Goal: Task Accomplishment & Management: Manage account settings

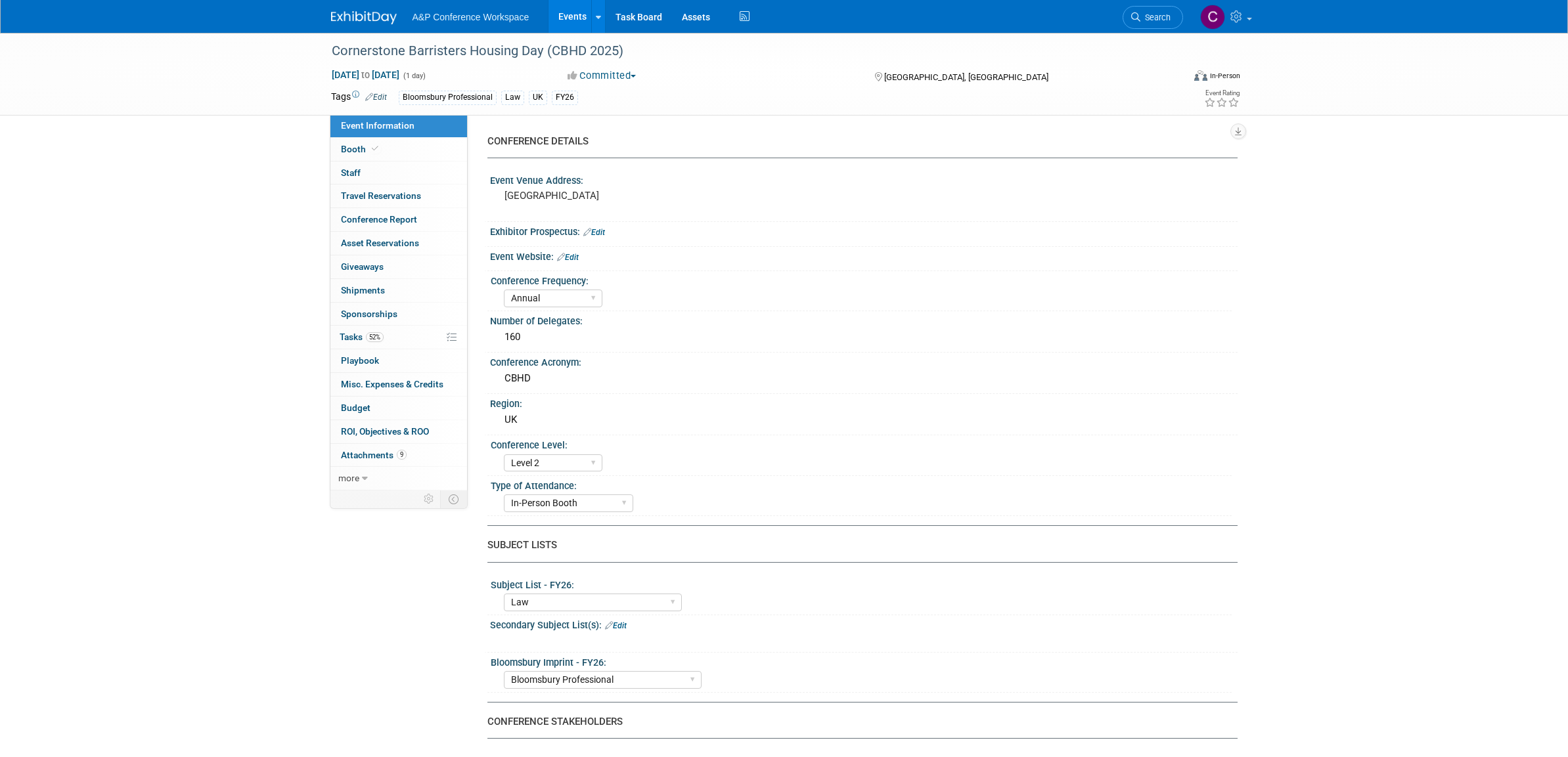
select select "Annual"
select select "Level 2"
select select "In-Person Booth"
select select "Law"
select select "Bloomsbury Professional"
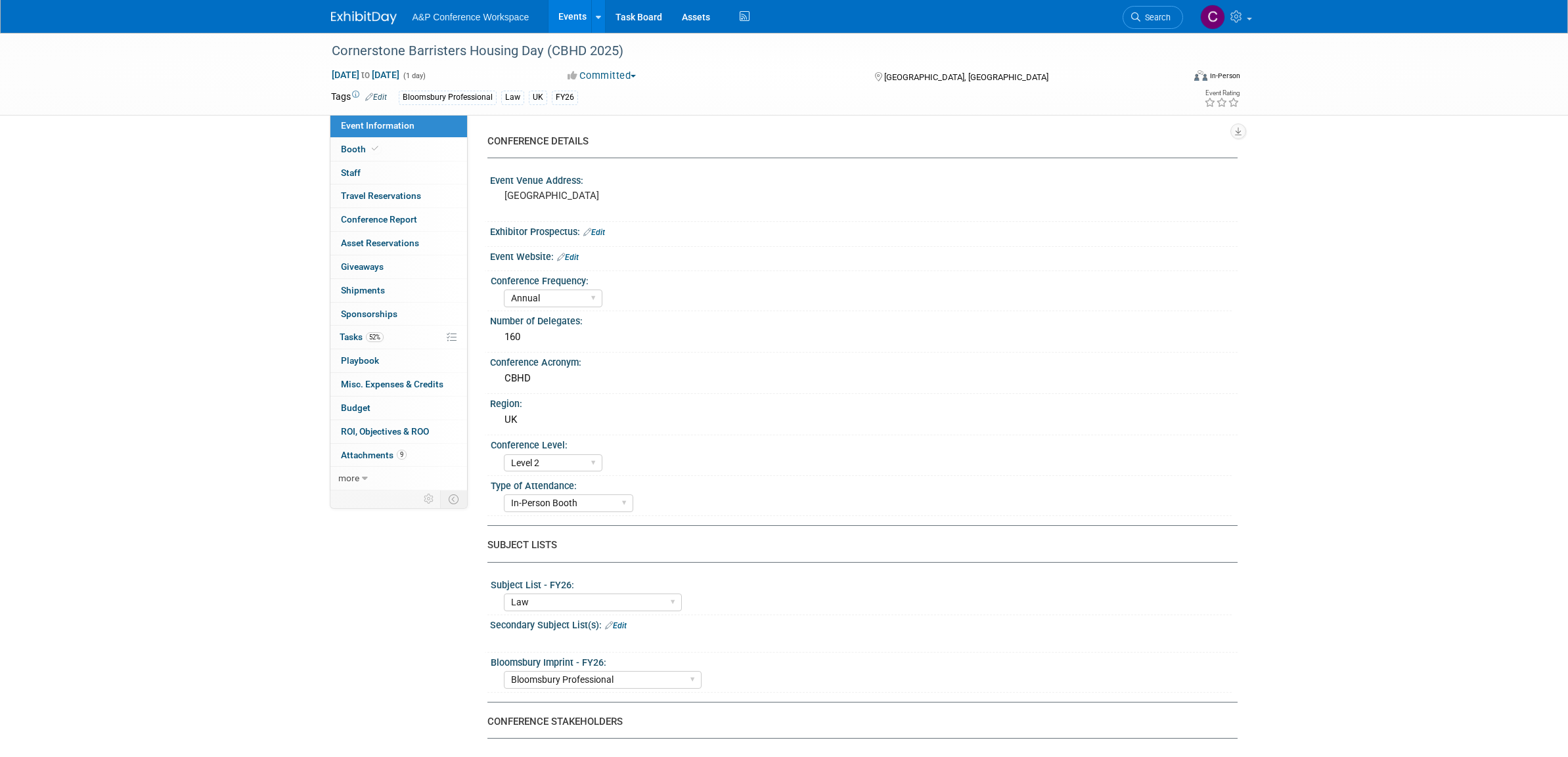
select select "[PERSON_NAME]"
select select "Brand/Subject Presence​"
click at [349, 334] on span "Tasks 52%" at bounding box center [361, 336] width 44 height 11
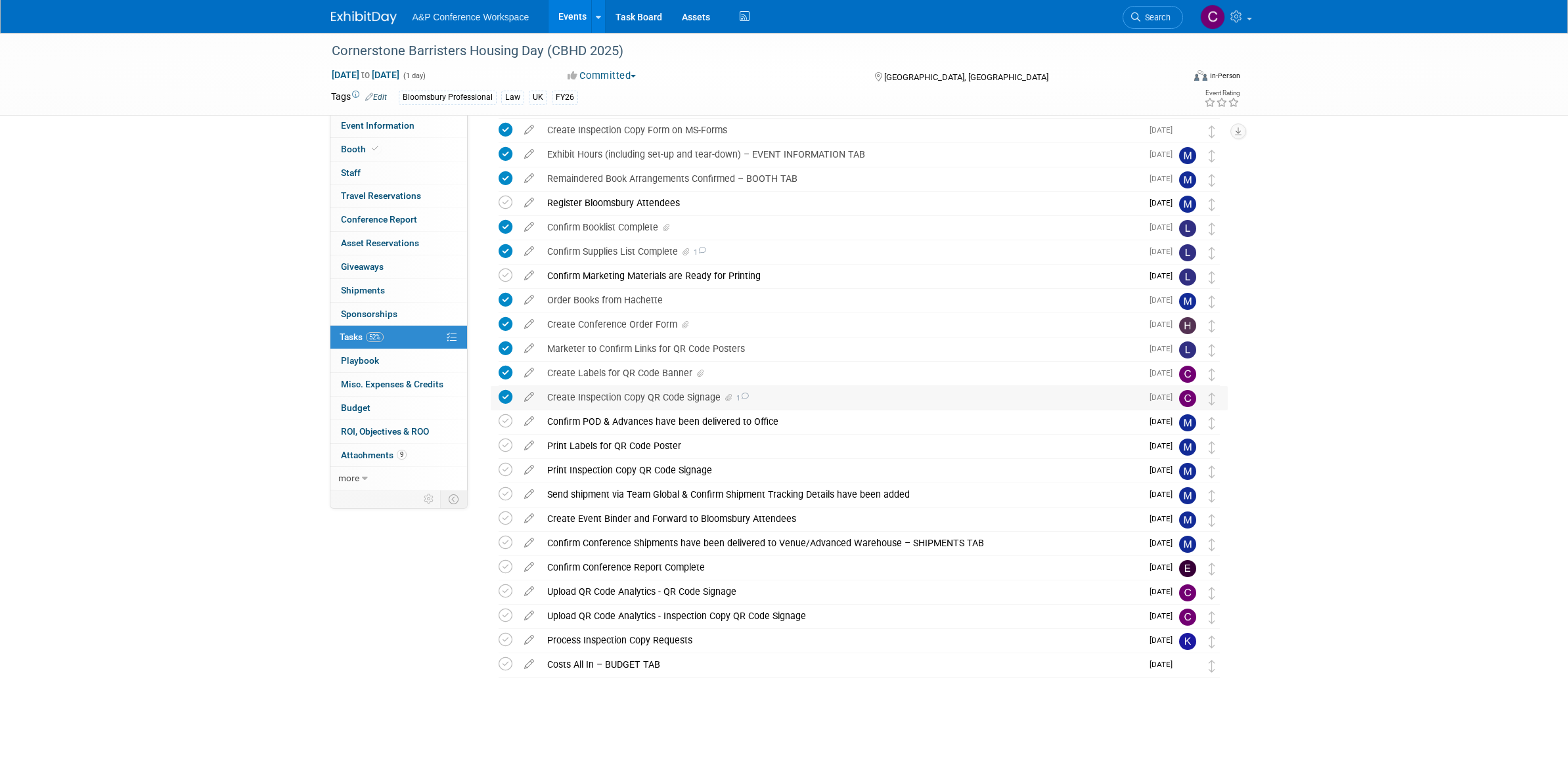
scroll to position [145, 0]
click at [613, 376] on div "Create Labels for QR Code Banner" at bounding box center [841, 376] width 601 height 22
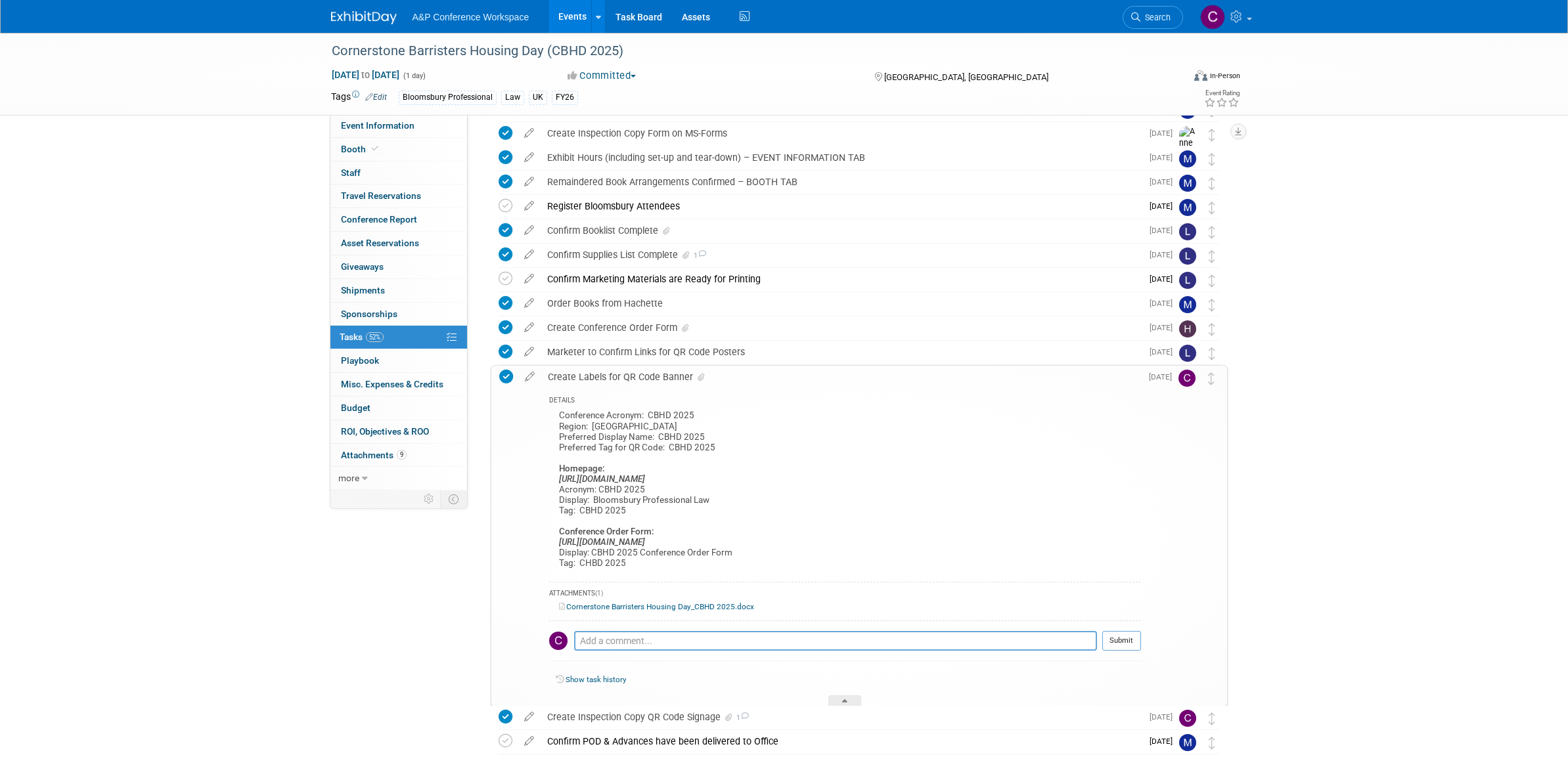
click at [613, 376] on div "Create Labels for QR Code Banner" at bounding box center [841, 377] width 600 height 22
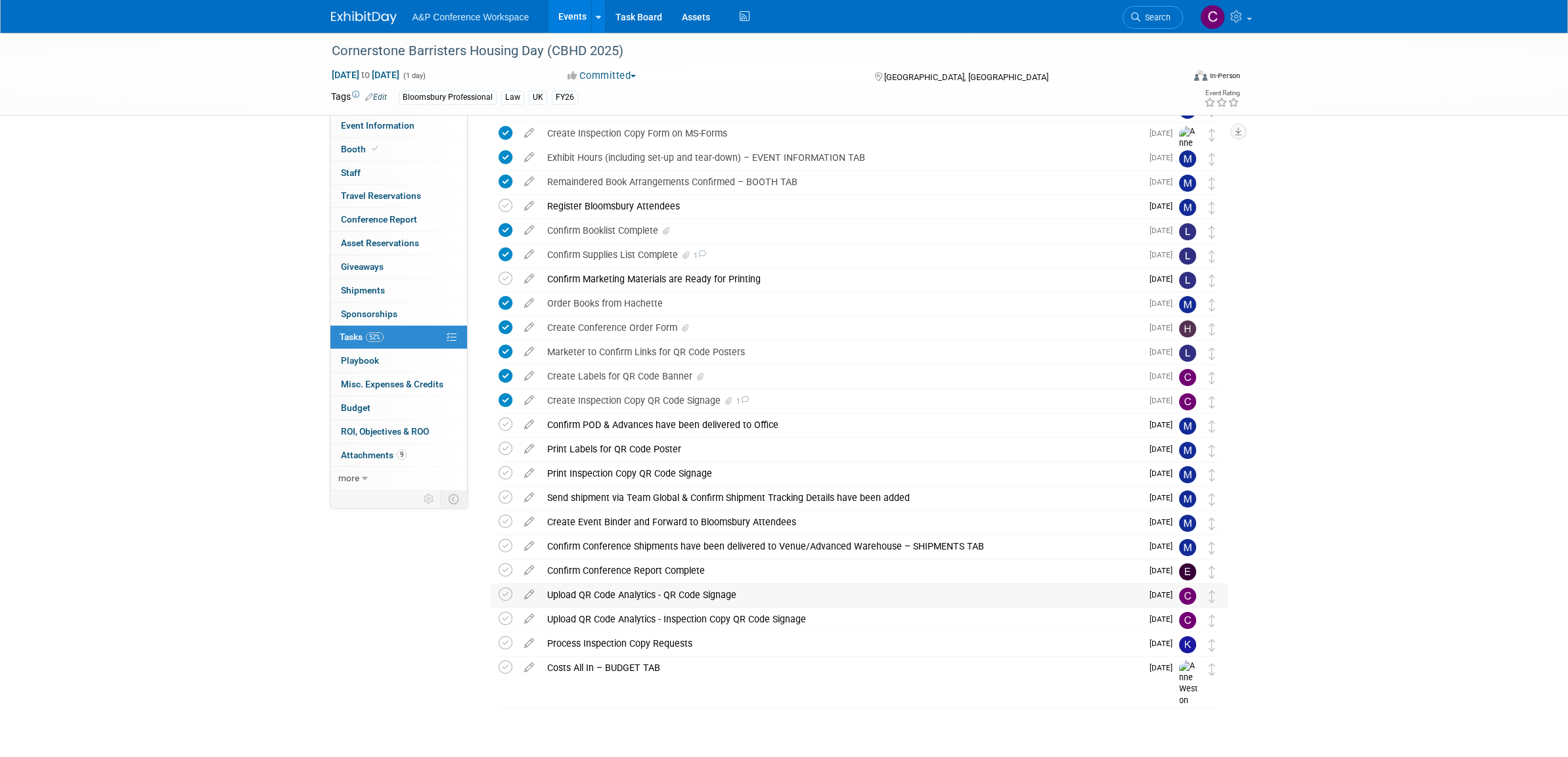
click at [635, 592] on div "Upload QR Code Analytics - QR Code Signage" at bounding box center [841, 595] width 601 height 22
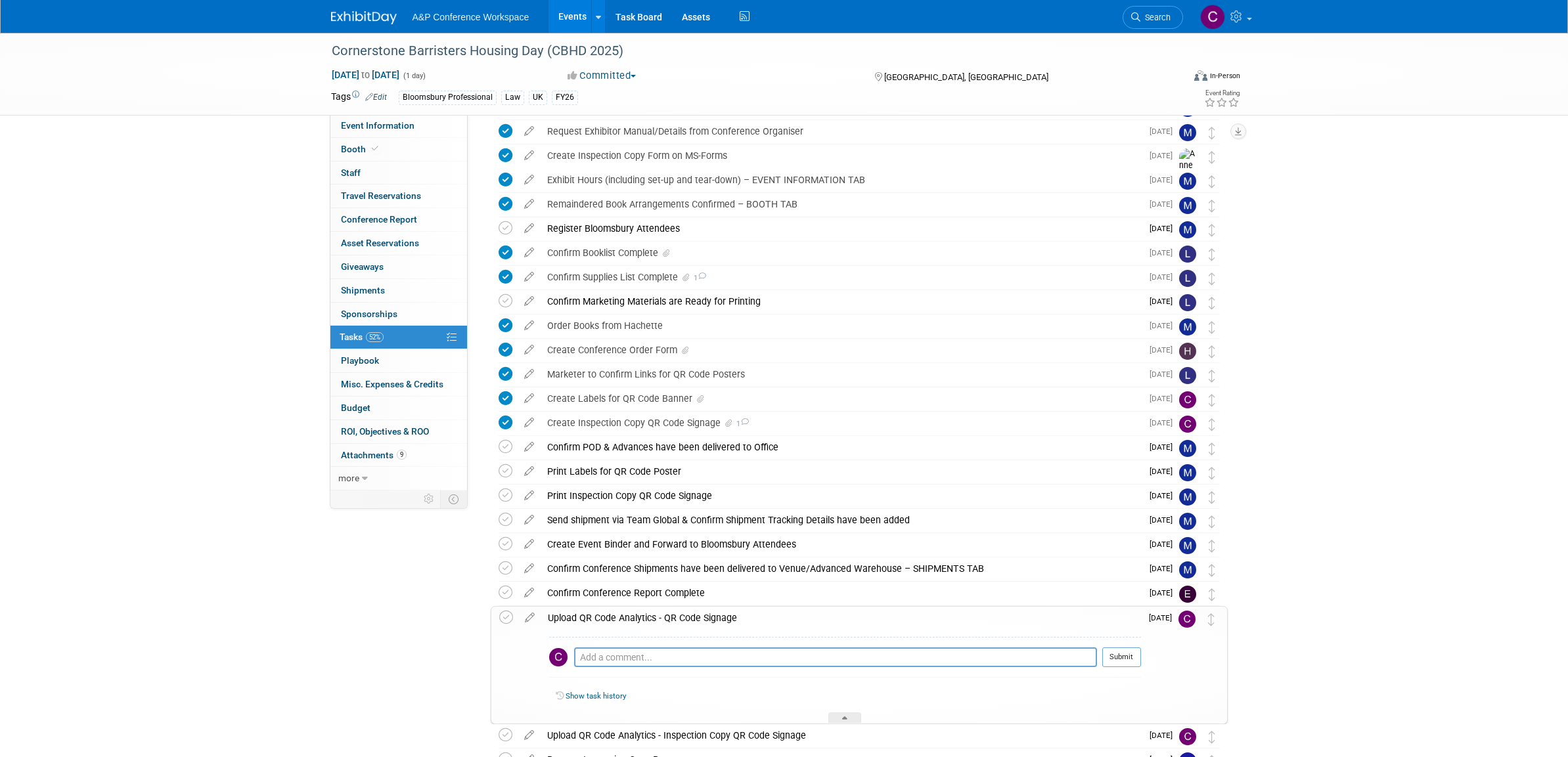
scroll to position [121, 0]
drag, startPoint x: 553, startPoint y: 50, endPoint x: 615, endPoint y: 50, distance: 62.0
click at [615, 50] on div "Cornerstone Barristers Housing Day (CBHD 2025)" at bounding box center [745, 51] width 837 height 24
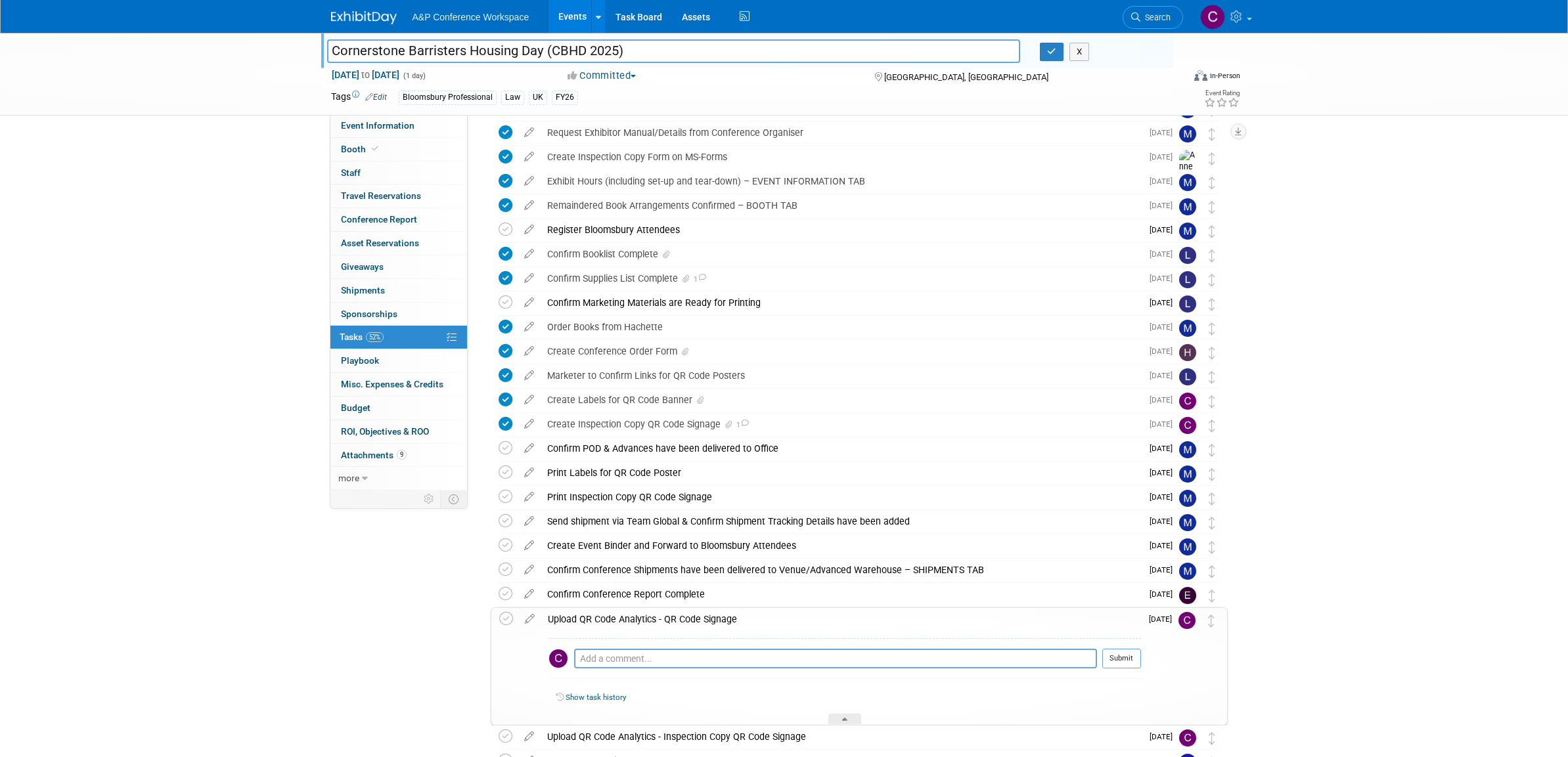
drag, startPoint x: 553, startPoint y: 48, endPoint x: 619, endPoint y: 49, distance: 66.0
click at [619, 49] on input "Cornerstone Barristers Housing Day (CBHD 2025)" at bounding box center [674, 50] width 694 height 23
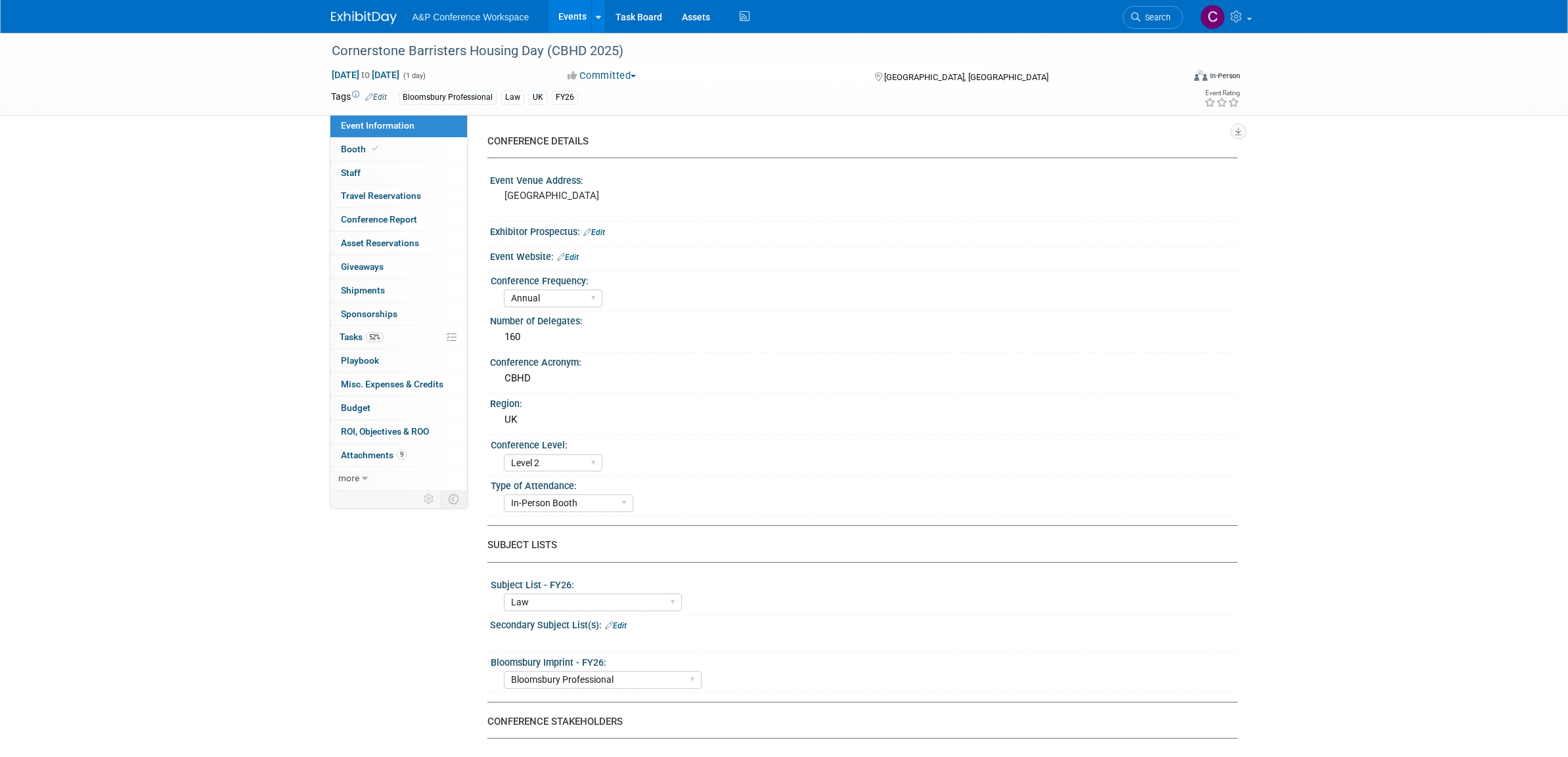
select select "Annual"
select select "Level 2"
select select "In-Person Booth"
select select "Law"
select select "Bloomsbury Professional"
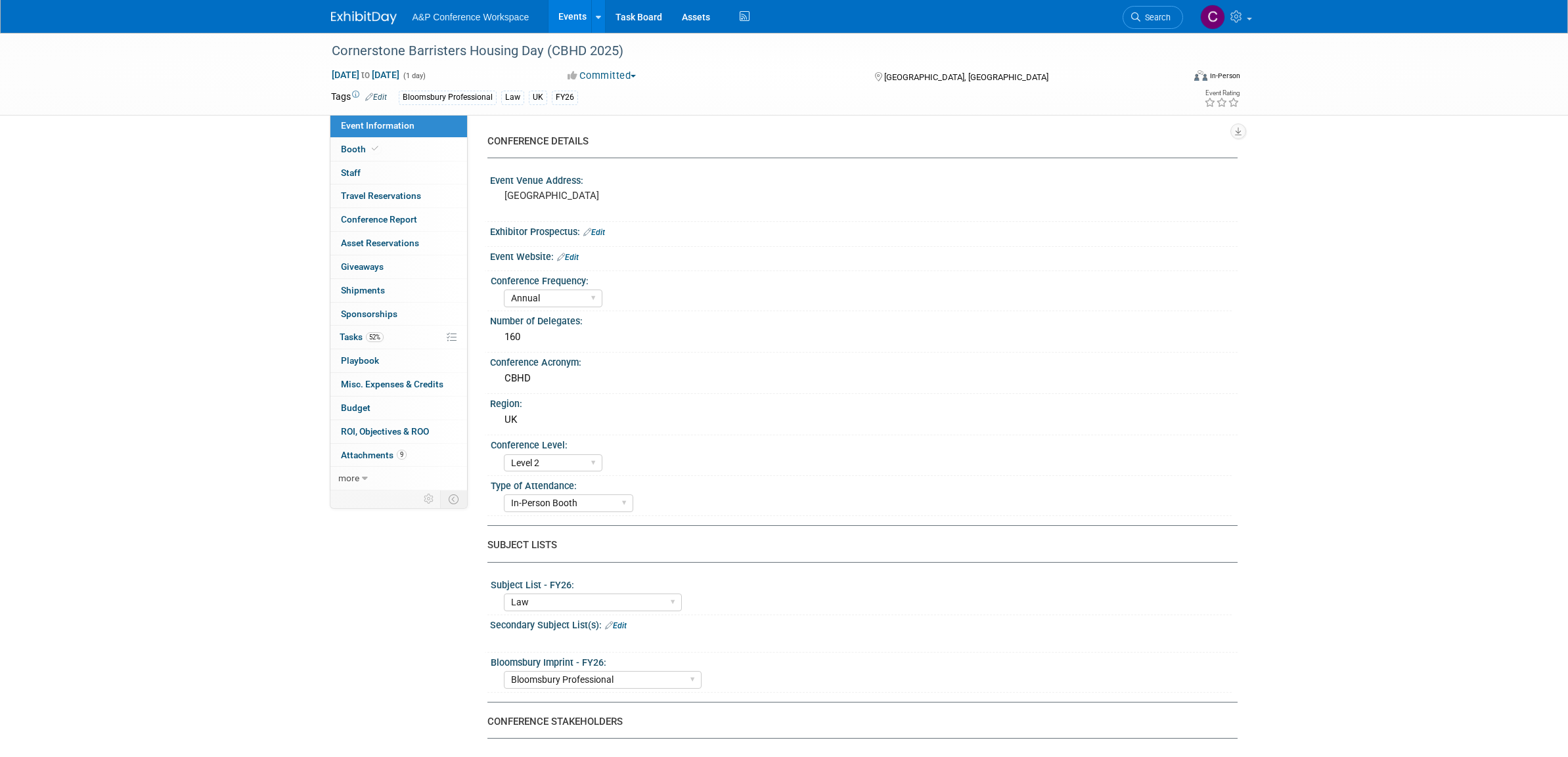
select select "[PERSON_NAME]"
select select "Brand/Subject Presence​"
click at [353, 332] on span "Tasks 52%" at bounding box center [361, 336] width 44 height 11
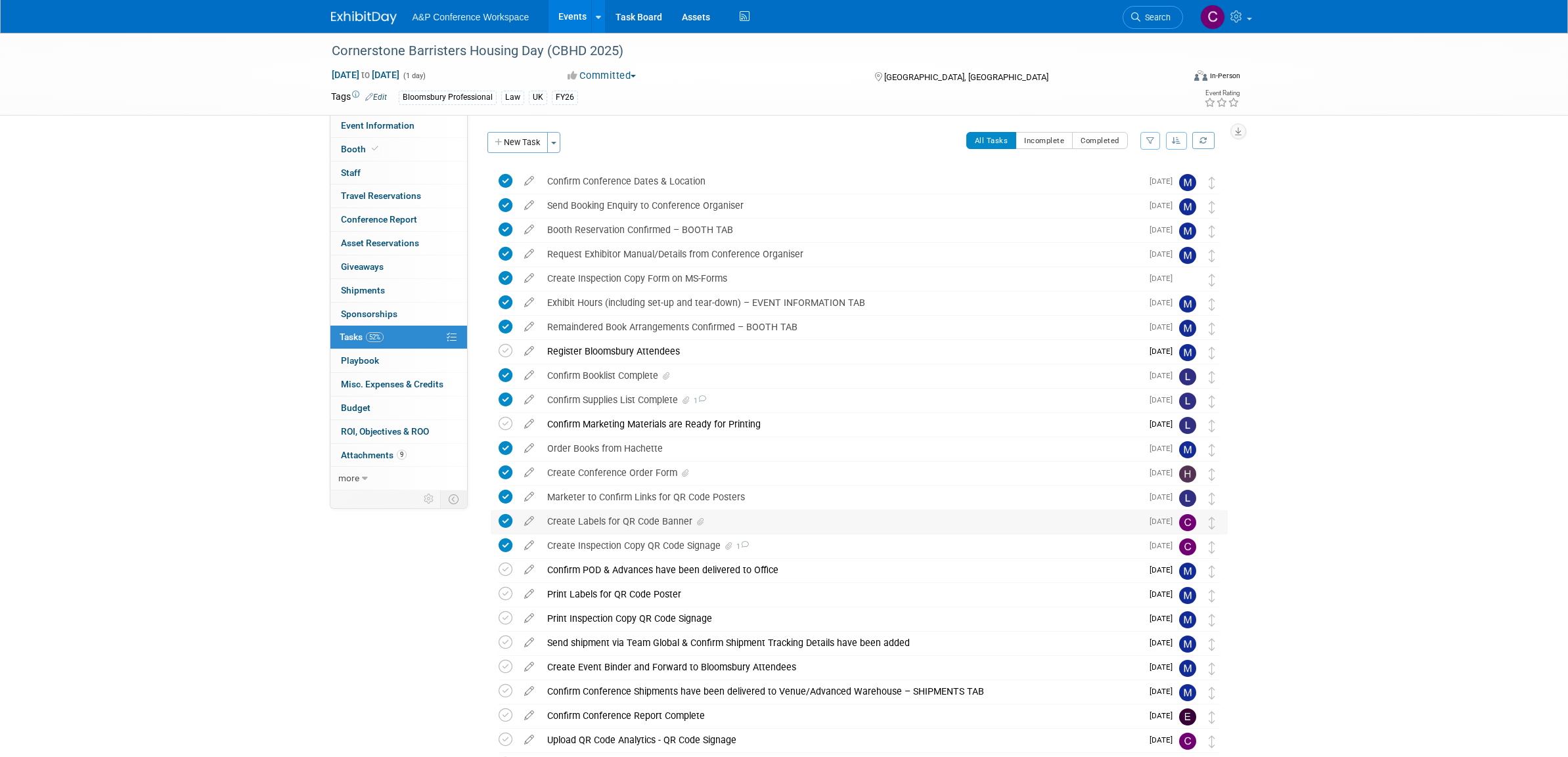
click at [657, 519] on div "Create Labels for QR Code Banner" at bounding box center [841, 521] width 601 height 22
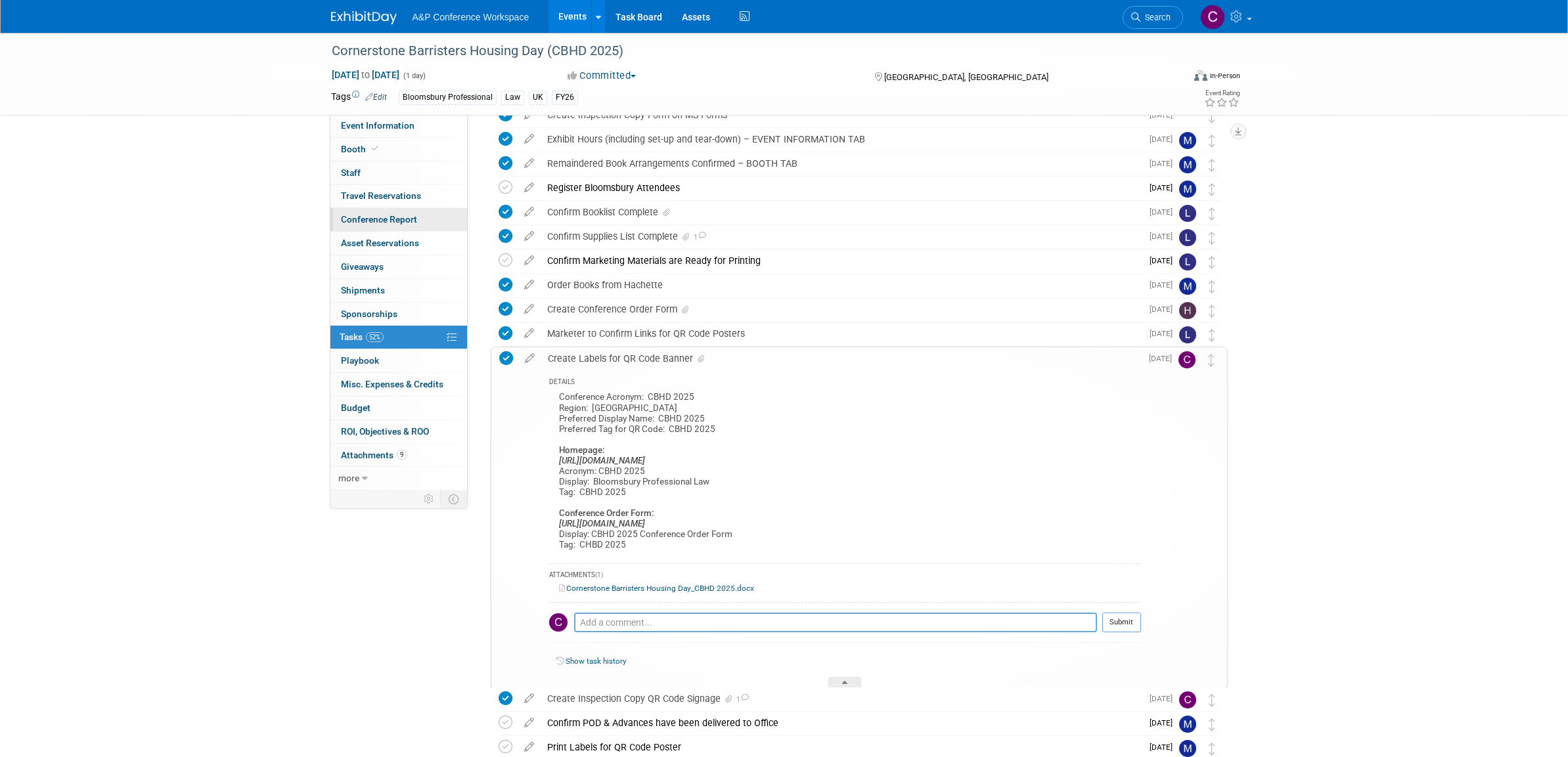
scroll to position [166, 0]
